Goal: Information Seeking & Learning: Learn about a topic

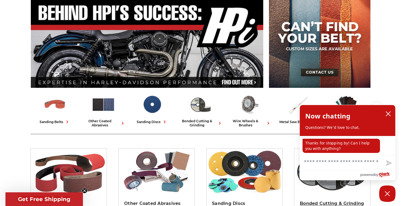
scroll to position [87, 0]
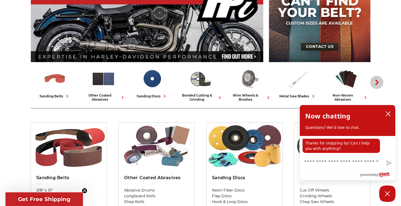
click at [373, 82] on button "Next" at bounding box center [377, 82] width 13 height 13
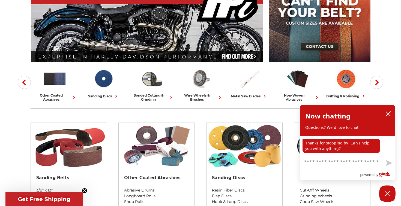
click at [353, 96] on div "buffing & polishing" at bounding box center [347, 96] width 40 height 6
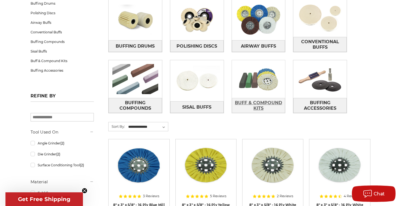
scroll to position [100, 0]
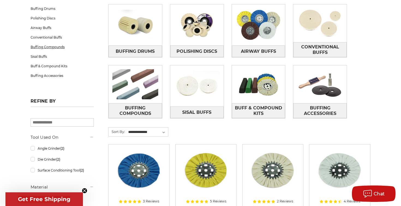
click at [61, 45] on link "Buffing Compounds" at bounding box center [62, 47] width 63 height 10
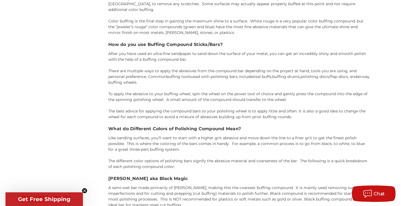
scroll to position [710, 0]
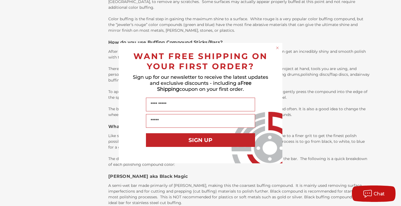
click at [276, 47] on circle "Close dialog" at bounding box center [277, 47] width 5 height 5
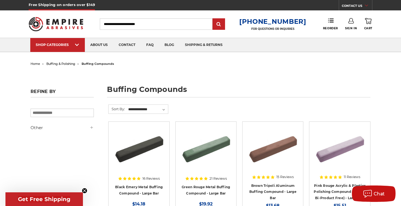
scroll to position [0, 0]
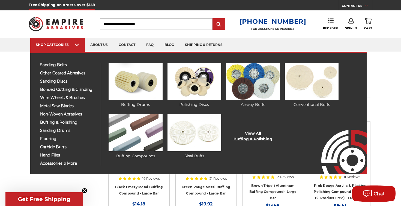
click at [249, 135] on link "View All Buffing & Polishing" at bounding box center [253, 135] width 39 height 11
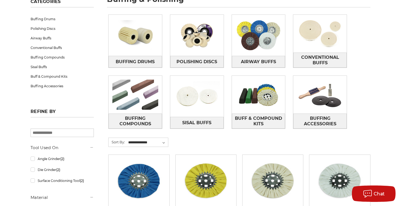
scroll to position [90, 0]
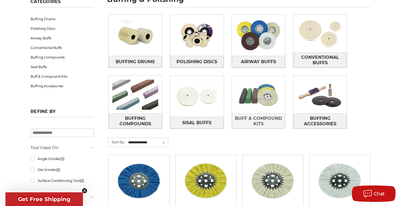
click at [262, 97] on img at bounding box center [259, 95] width 54 height 38
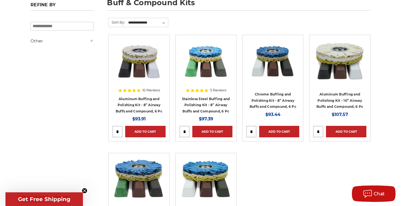
scroll to position [86, 0]
